Goal: Information Seeking & Learning: Learn about a topic

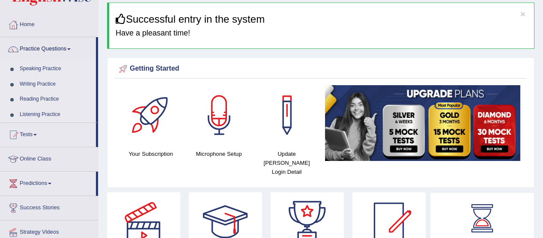
scroll to position [31, 0]
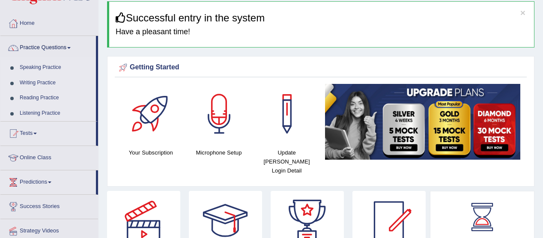
click at [71, 48] on span at bounding box center [68, 48] width 3 height 2
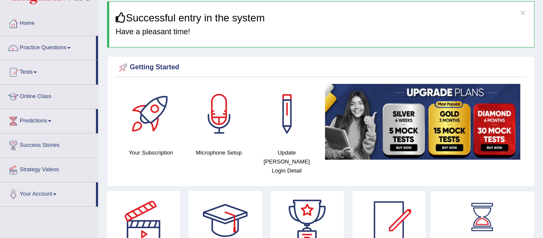
click at [71, 48] on span at bounding box center [68, 48] width 3 height 2
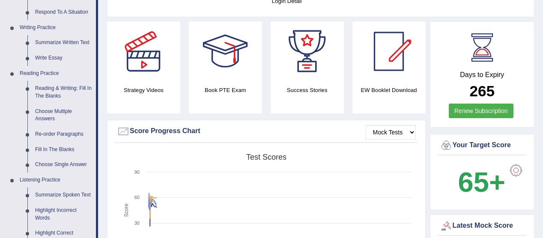
scroll to position [204, 0]
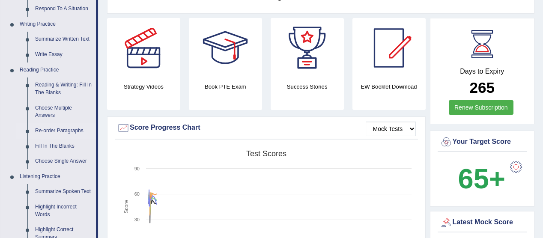
click at [69, 132] on link "Re-order Paragraphs" at bounding box center [63, 130] width 65 height 15
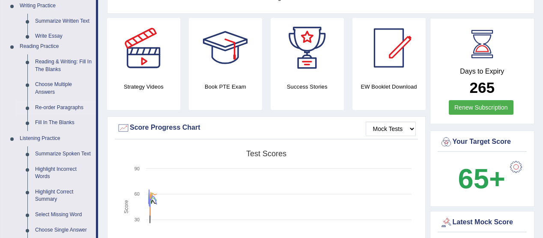
scroll to position [576, 0]
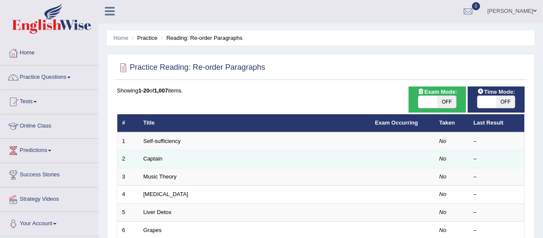
scroll to position [1, 0]
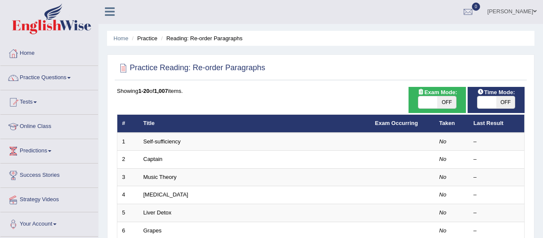
click at [71, 78] on span at bounding box center [68, 78] width 3 height 2
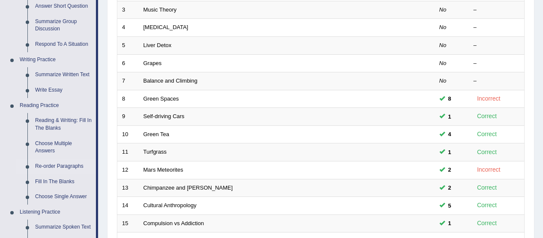
scroll to position [174, 0]
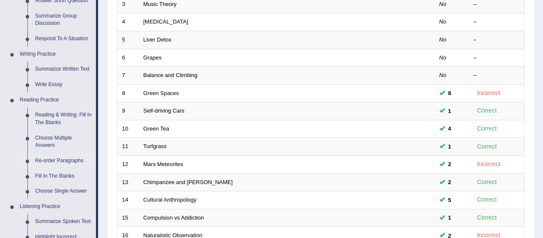
click at [75, 164] on link "Re-order Paragraphs" at bounding box center [63, 160] width 65 height 15
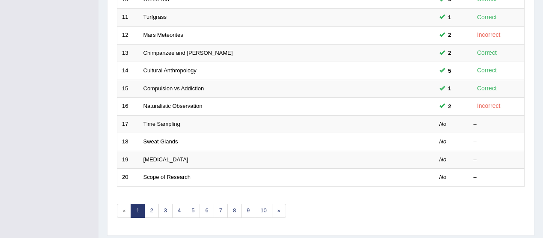
scroll to position [325, 0]
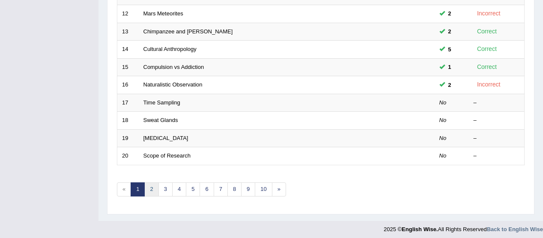
click at [152, 188] on link "2" at bounding box center [151, 189] width 14 height 14
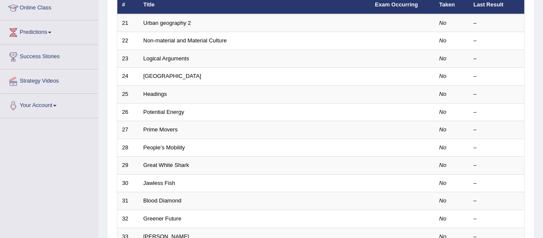
scroll to position [121, 0]
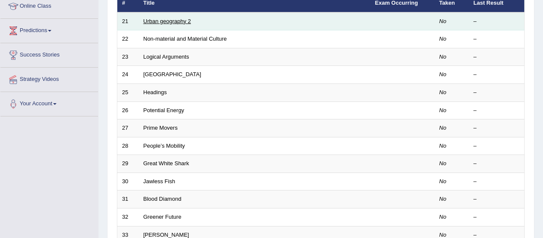
click at [175, 19] on link "Urban geography 2" at bounding box center [168, 21] width 48 height 6
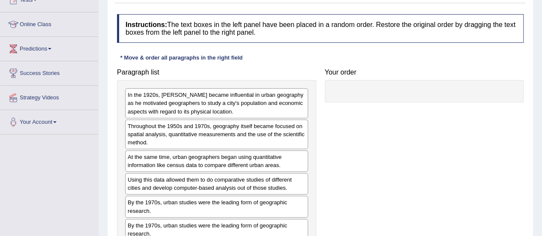
scroll to position [103, 0]
click at [249, 90] on div "In the 1920s, [PERSON_NAME] became influential in urban geography as he motivat…" at bounding box center [216, 104] width 183 height 30
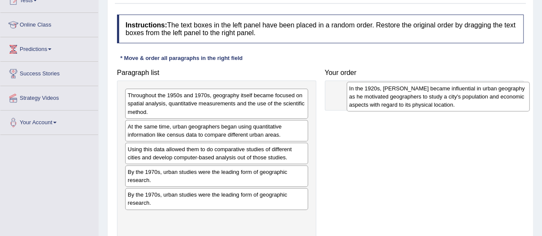
drag, startPoint x: 265, startPoint y: 103, endPoint x: 487, endPoint y: 96, distance: 221.6
click at [487, 96] on div "In the 1920s, [PERSON_NAME] became influential in urban geography as he motivat…" at bounding box center [438, 97] width 183 height 30
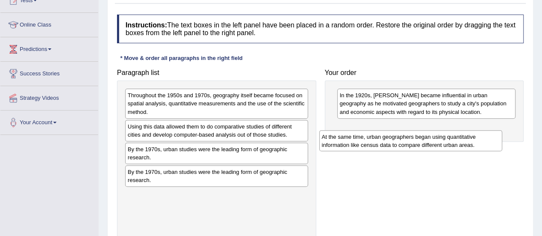
drag, startPoint x: 273, startPoint y: 131, endPoint x: 474, endPoint y: 134, distance: 200.5
click at [474, 134] on div "At the same time, urban geographers began using quantitative information like c…" at bounding box center [410, 140] width 183 height 21
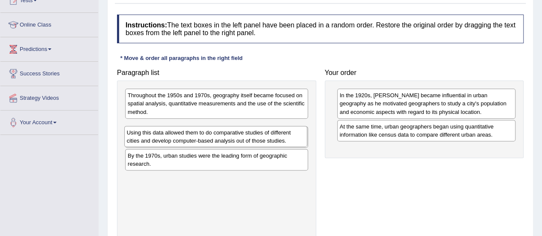
drag, startPoint x: 299, startPoint y: 118, endPoint x: 293, endPoint y: 132, distance: 14.6
click at [295, 130] on div "Using this data allowed them to do comparative studies of different cities and …" at bounding box center [215, 136] width 183 height 21
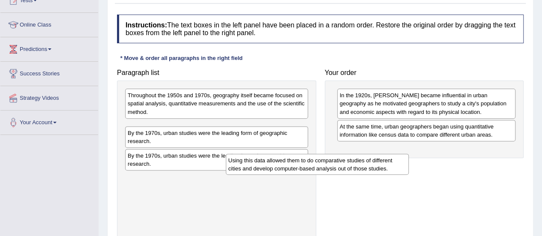
drag, startPoint x: 296, startPoint y: 132, endPoint x: 443, endPoint y: 158, distance: 149.9
click at [409, 159] on div "Using this data allowed them to do comparative studies of different cities and …" at bounding box center [317, 164] width 183 height 21
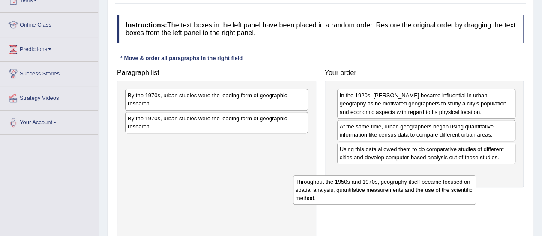
drag, startPoint x: 240, startPoint y: 96, endPoint x: 416, endPoint y: 182, distance: 196.2
click at [416, 183] on div "Throughout the 1950s and 1970s, geography itself became focused on spatial anal…" at bounding box center [384, 190] width 183 height 30
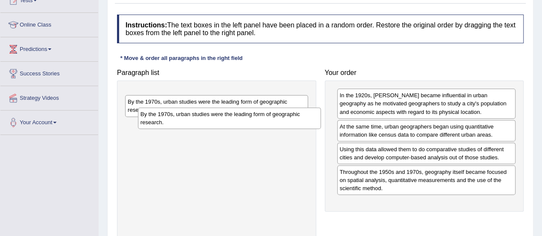
drag, startPoint x: 233, startPoint y: 96, endPoint x: 285, endPoint y: 143, distance: 70.1
click at [275, 129] on div "By the 1970s, urban studies were the leading form of geographic research." at bounding box center [229, 118] width 183 height 21
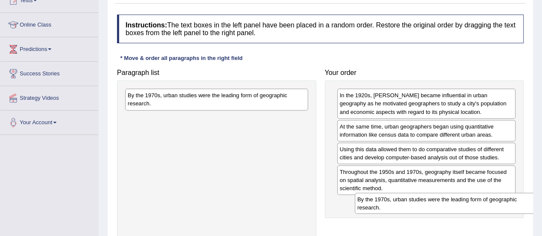
drag, startPoint x: 250, startPoint y: 120, endPoint x: 479, endPoint y: 200, distance: 242.2
click at [479, 200] on div "By the 1970s, urban studies were the leading form of geographic research." at bounding box center [446, 203] width 183 height 21
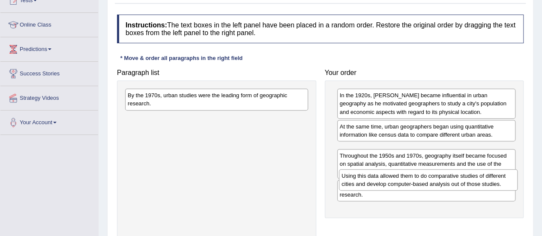
drag, startPoint x: 431, startPoint y: 145, endPoint x: 434, endPoint y: 174, distance: 28.4
click at [434, 174] on div "Using this data allowed them to do comparative studies of different cities and …" at bounding box center [428, 179] width 179 height 21
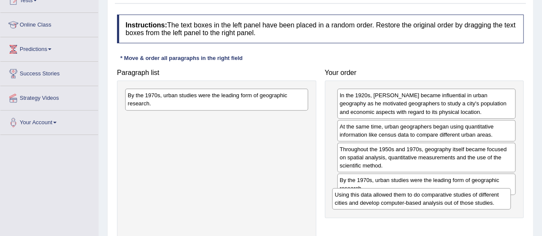
drag, startPoint x: 419, startPoint y: 152, endPoint x: 416, endPoint y: 178, distance: 26.3
click at [415, 188] on div "Using this data allowed them to do comparative studies of different cities and …" at bounding box center [421, 198] width 179 height 21
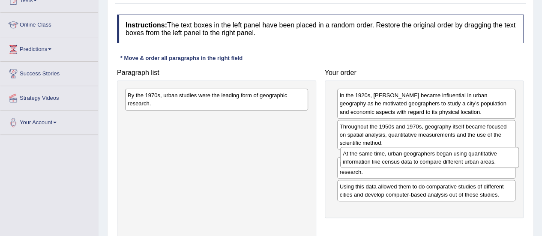
drag, startPoint x: 404, startPoint y: 128, endPoint x: 408, endPoint y: 156, distance: 27.6
click at [408, 156] on div "At the same time, urban geographers began using quantitative information like c…" at bounding box center [429, 157] width 179 height 21
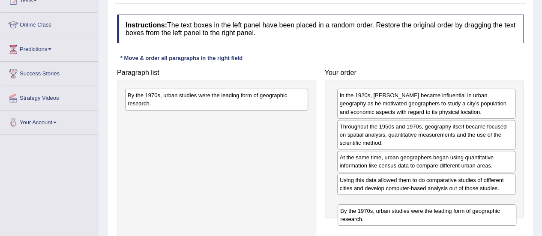
drag, startPoint x: 386, startPoint y: 181, endPoint x: 387, endPoint y: 213, distance: 31.7
click at [387, 213] on div "By the 1970s, urban studies were the leading form of geographic research." at bounding box center [427, 214] width 179 height 21
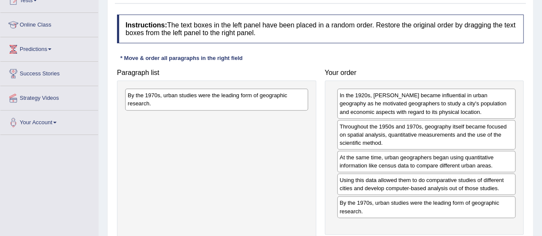
click at [27, 203] on div "Toggle navigation Home Practice Questions Speaking Practice Read Aloud Repeat S…" at bounding box center [271, 120] width 542 height 446
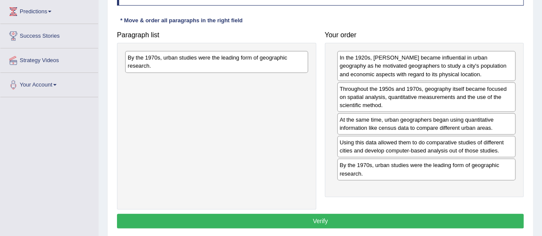
scroll to position [141, 0]
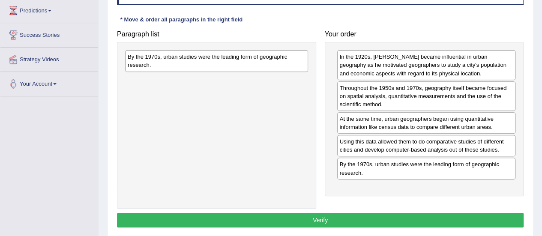
click at [319, 219] on button "Verify" at bounding box center [320, 220] width 407 height 15
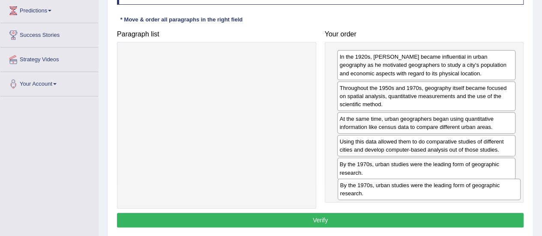
drag, startPoint x: 191, startPoint y: 56, endPoint x: 404, endPoint y: 184, distance: 248.1
click at [404, 184] on div "By the 1970s, urban studies were the leading form of geographic research." at bounding box center [429, 189] width 183 height 21
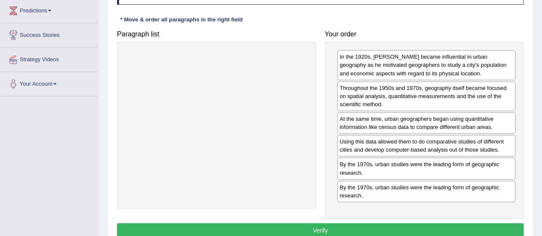
drag, startPoint x: 317, startPoint y: 225, endPoint x: 319, endPoint y: 219, distance: 6.0
click at [319, 219] on div "Instructions: The text boxes in the left panel have been placed in a random ord…" at bounding box center [320, 108] width 411 height 273
click at [325, 230] on button "Verify" at bounding box center [320, 230] width 407 height 15
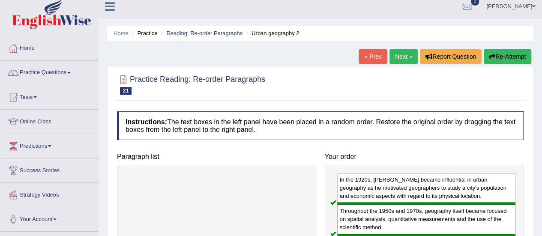
scroll to position [0, 0]
